Goal: Transaction & Acquisition: Subscribe to service/newsletter

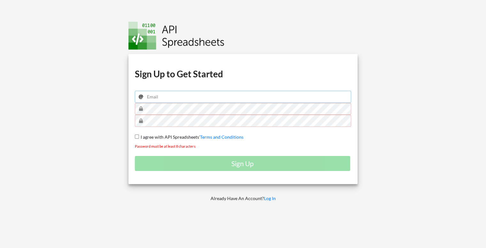
click at [161, 97] on input "email" at bounding box center [243, 97] width 217 height 12
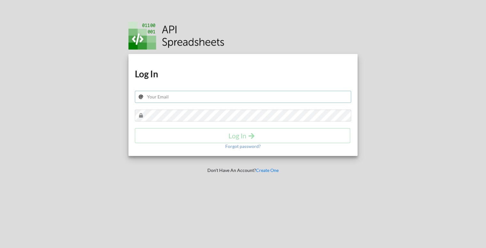
click at [171, 96] on input "text" at bounding box center [243, 97] width 217 height 12
drag, startPoint x: 446, startPoint y: 0, endPoint x: 177, endPoint y: 97, distance: 285.2
click at [177, 97] on input "ah.siar.barekzia" at bounding box center [243, 97] width 217 height 12
type input "[EMAIL_ADDRESS][DOMAIN_NAME]"
click at [167, 109] on div "Download hidden Download hidden Log In [EMAIL_ADDRESS][DOMAIN_NAME] Log In Forg…" at bounding box center [242, 105] width 229 height 102
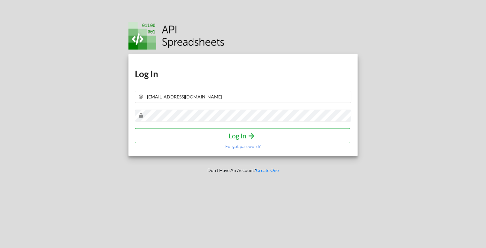
click at [206, 134] on h4 "Log In" at bounding box center [243, 136] width 202 height 8
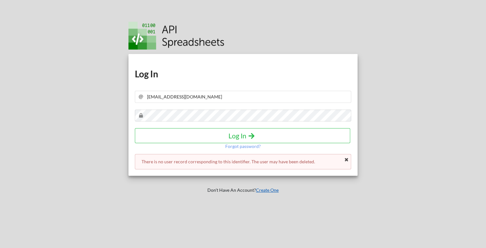
click at [264, 192] on link "Create One" at bounding box center [267, 189] width 23 height 5
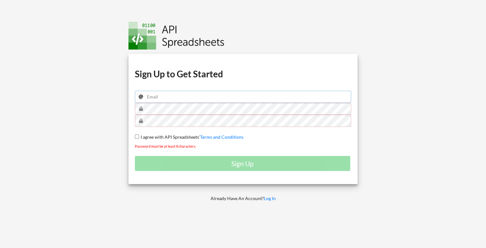
click at [167, 97] on input "email" at bounding box center [243, 97] width 217 height 12
type input "ah.siar.barekzai"
click at [137, 137] on input "I agree with API Spreadsheets' Terms and Conditions" at bounding box center [137, 137] width 4 height 4
checkbox input "true"
click at [223, 161] on div "Sign Up" at bounding box center [243, 163] width 217 height 15
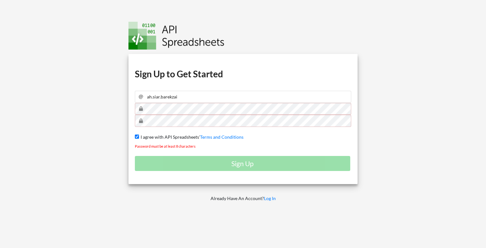
click at [235, 161] on div "Sign Up" at bounding box center [243, 163] width 217 height 15
click at [180, 95] on input "ah.siar.barekzai" at bounding box center [243, 97] width 217 height 12
click at [181, 95] on input "ah.siar.barekzai" at bounding box center [243, 97] width 217 height 12
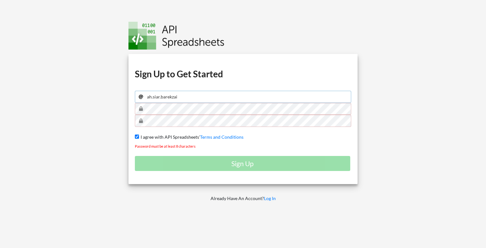
click at [180, 96] on input "ah.siar.barekzai" at bounding box center [243, 97] width 217 height 12
click at [178, 96] on input "ah.siar.barekzai" at bounding box center [243, 97] width 217 height 12
type input "[EMAIL_ADDRESS][DOMAIN_NAME]"
click at [244, 163] on div "Sign Up" at bounding box center [243, 163] width 217 height 15
